Goal: Find specific page/section: Find specific page/section

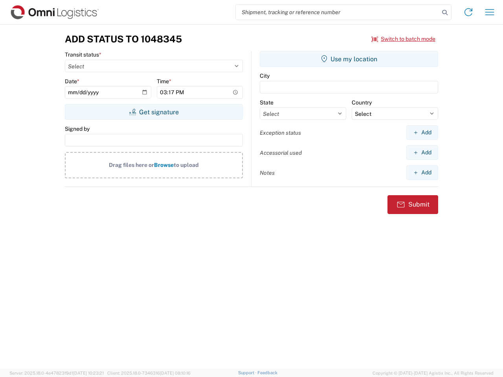
click at [337, 12] on input "search" at bounding box center [337, 12] width 203 height 15
click at [445, 13] on icon at bounding box center [444, 12] width 11 height 11
click at [468, 12] on icon at bounding box center [468, 12] width 13 height 13
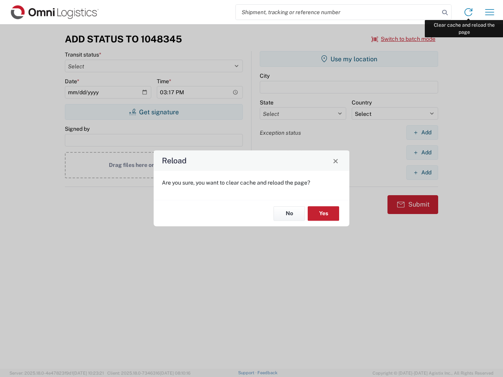
click at [489, 12] on div "Reload Are you sure, you want to clear cache and reload the page? No Yes" at bounding box center [251, 188] width 503 height 377
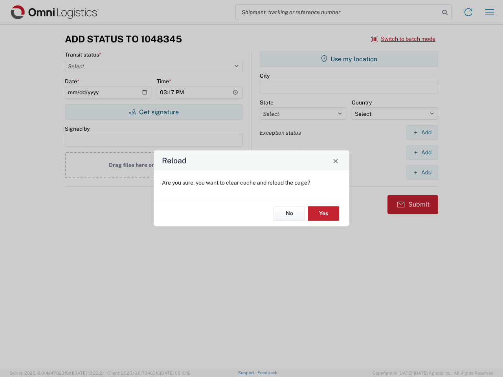
click at [403, 39] on div "Reload Are you sure, you want to clear cache and reload the page? No Yes" at bounding box center [251, 188] width 503 height 377
click at [154, 112] on div "Reload Are you sure, you want to clear cache and reload the page? No Yes" at bounding box center [251, 188] width 503 height 377
click at [349, 59] on div "Reload Are you sure, you want to clear cache and reload the page? No Yes" at bounding box center [251, 188] width 503 height 377
click at [422, 132] on div "Reload Are you sure, you want to clear cache and reload the page? No Yes" at bounding box center [251, 188] width 503 height 377
click at [422, 152] on div "Reload Are you sure, you want to clear cache and reload the page? No Yes" at bounding box center [251, 188] width 503 height 377
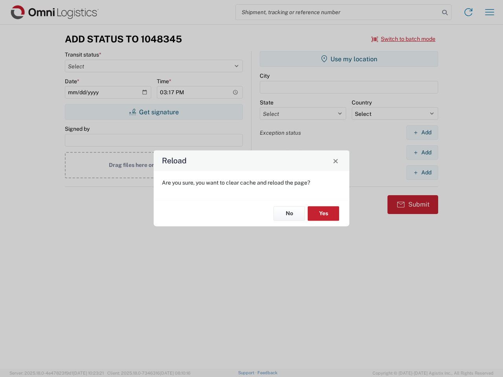
click at [422, 172] on div "Reload Are you sure, you want to clear cache and reload the page? No Yes" at bounding box center [251, 188] width 503 height 377
